Goal: Task Accomplishment & Management: Manage account settings

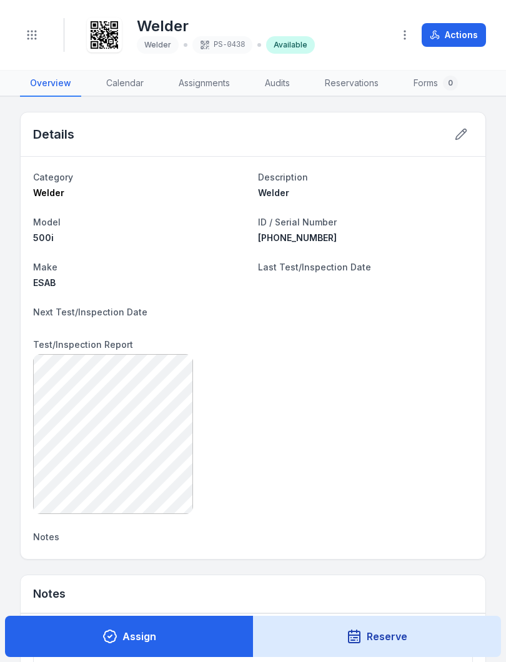
click at [35, 29] on icon "Toggle navigation" at bounding box center [32, 35] width 12 height 12
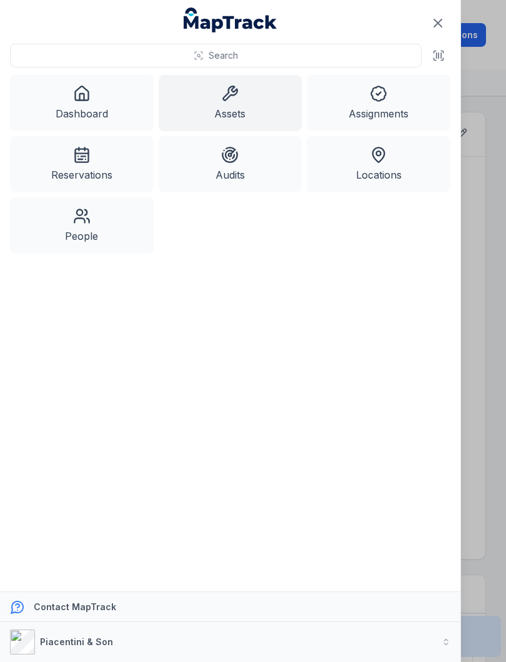
click at [242, 99] on link "Assets" at bounding box center [231, 103] width 144 height 56
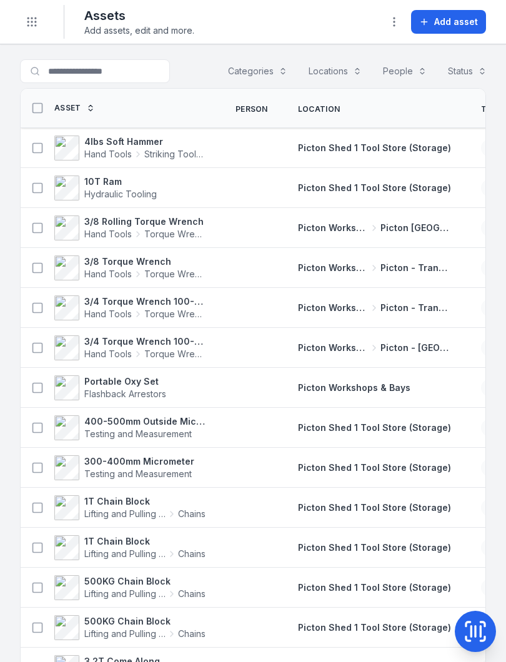
click at [485, 632] on icon at bounding box center [475, 631] width 25 height 25
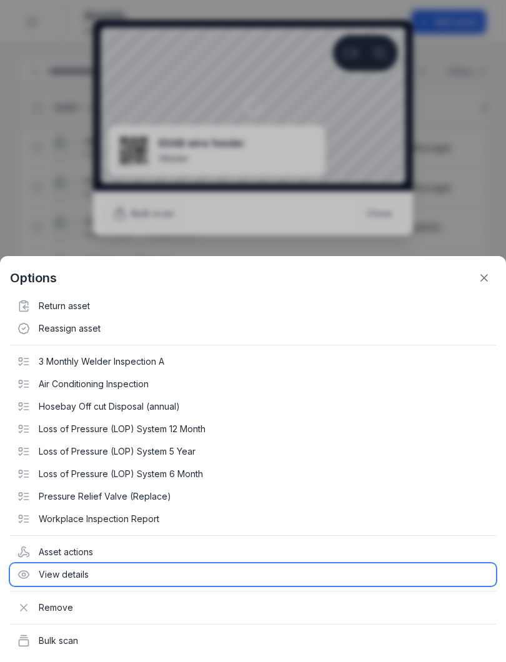
click at [66, 572] on div "View details" at bounding box center [253, 574] width 486 height 22
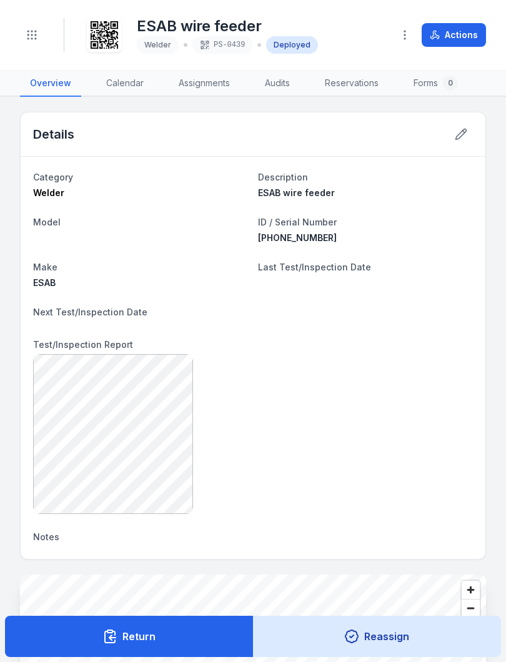
click at [29, 35] on circle "Toggle navigation" at bounding box center [27, 34] width 1 height 1
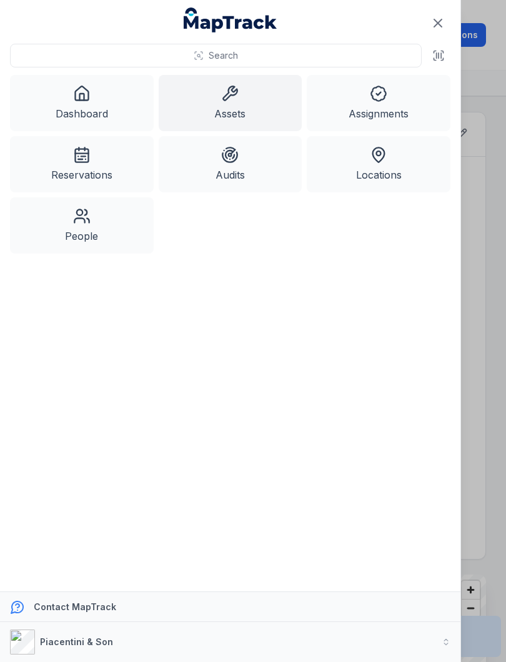
click at [234, 99] on icon at bounding box center [229, 93] width 17 height 17
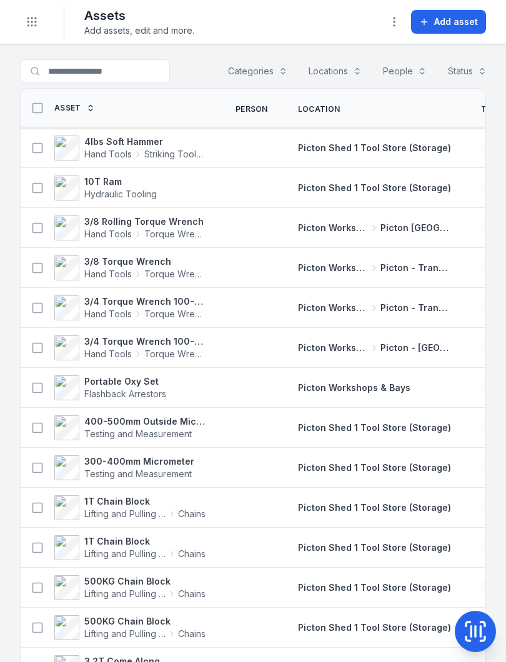
click at [471, 624] on icon at bounding box center [475, 631] width 25 height 25
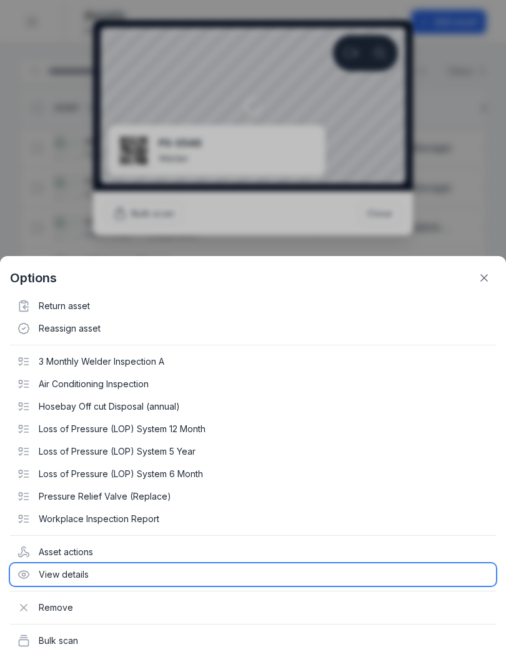
click at [74, 574] on div "View details" at bounding box center [253, 574] width 486 height 22
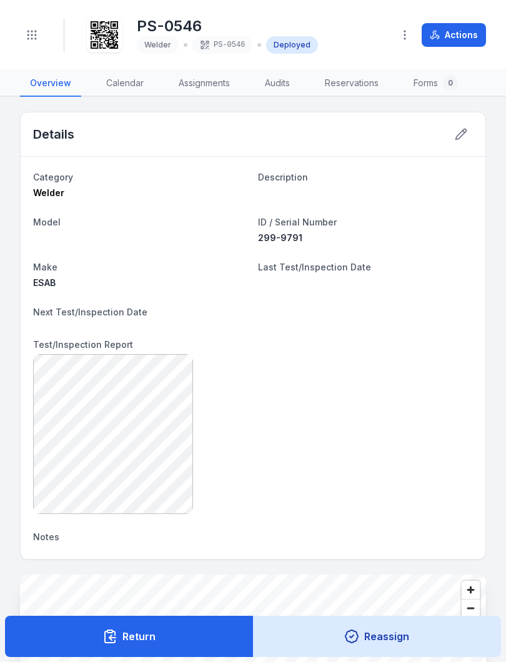
click at [463, 134] on icon at bounding box center [460, 134] width 12 height 12
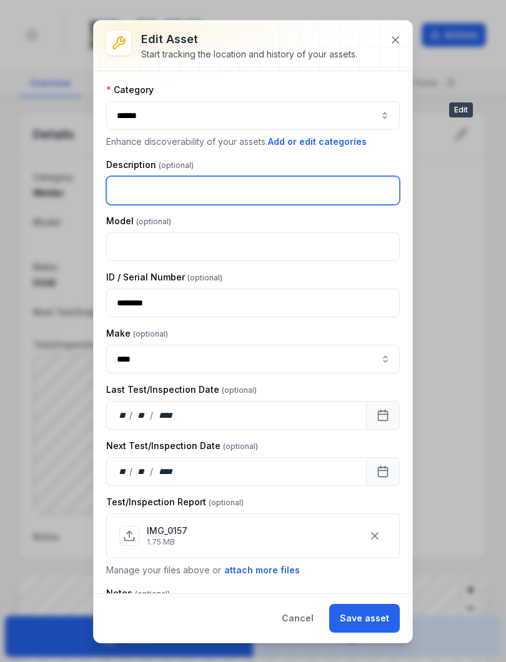
click at [183, 182] on input "text" at bounding box center [252, 190] width 293 height 29
type input "**********"
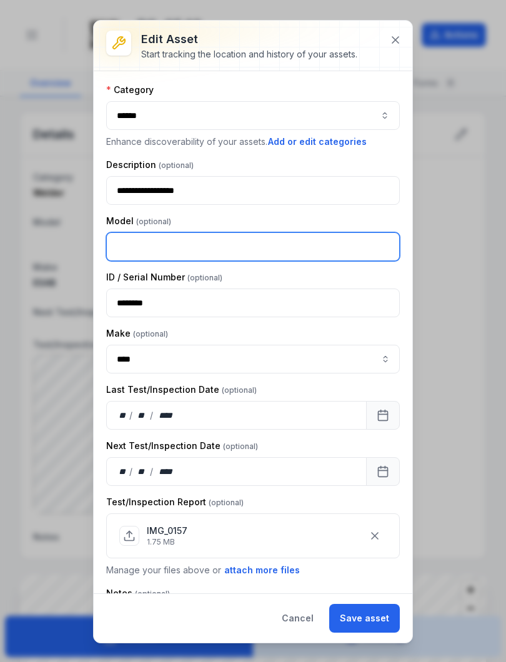
click at [157, 248] on input "text" at bounding box center [252, 246] width 293 height 29
type input "******"
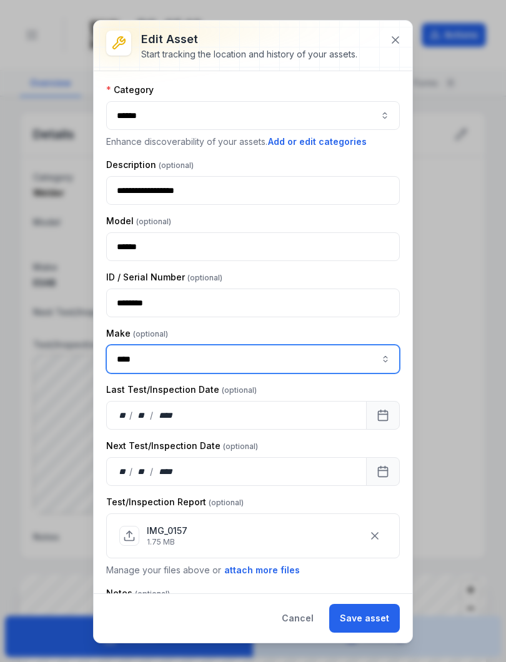
click at [386, 360] on button "button" at bounding box center [385, 359] width 29 height 29
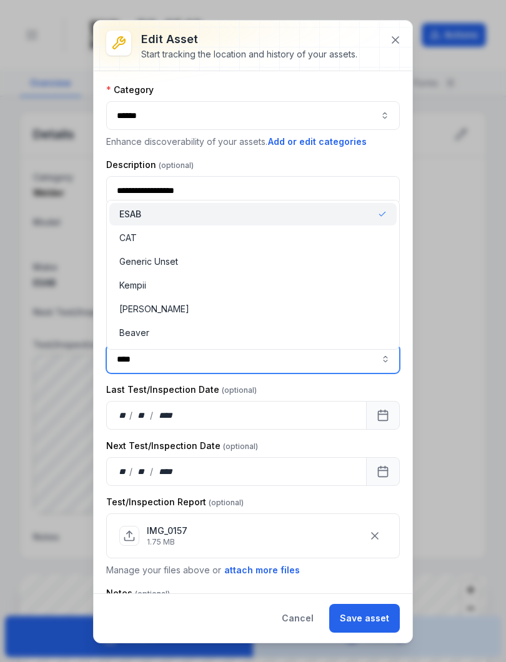
click at [169, 286] on div "Kempii" at bounding box center [252, 285] width 267 height 12
type input "******"
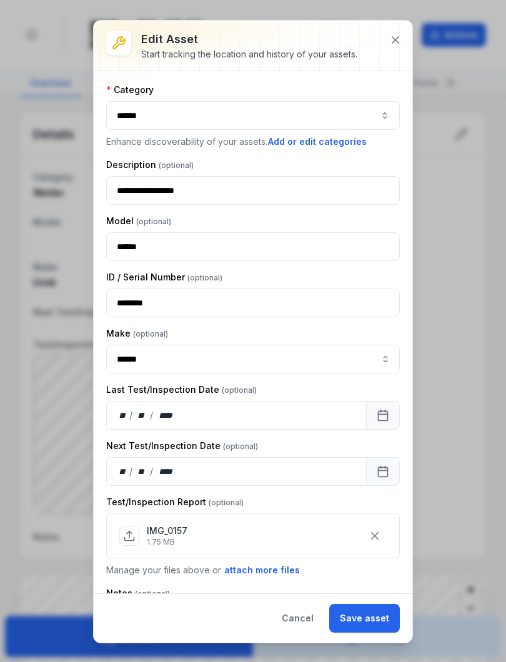
click at [366, 618] on button "Save asset" at bounding box center [364, 618] width 71 height 29
